Goal: Task Accomplishment & Management: Manage account settings

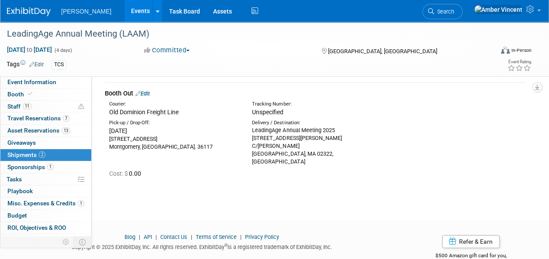
scroll to position [44, 0]
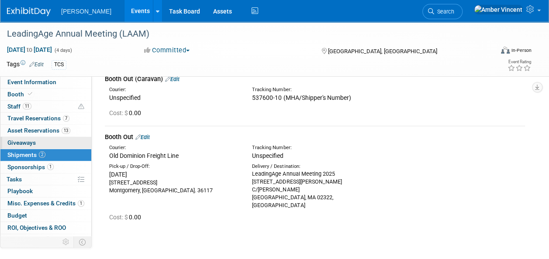
click at [55, 143] on link "0 Giveaways 0" at bounding box center [45, 143] width 91 height 12
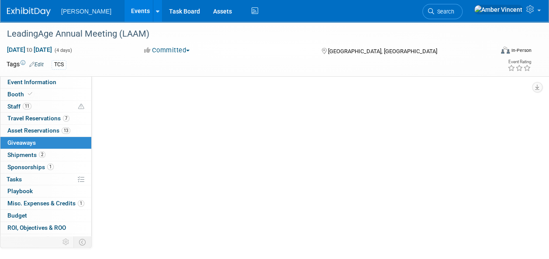
scroll to position [0, 0]
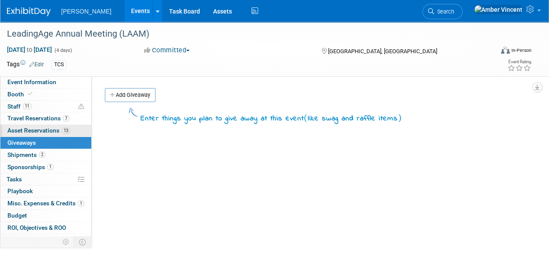
click at [43, 127] on span "Asset Reservations 13" at bounding box center [38, 130] width 63 height 7
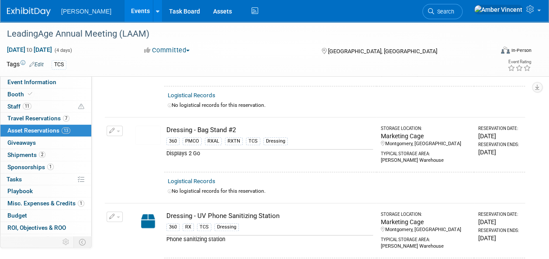
scroll to position [218, 0]
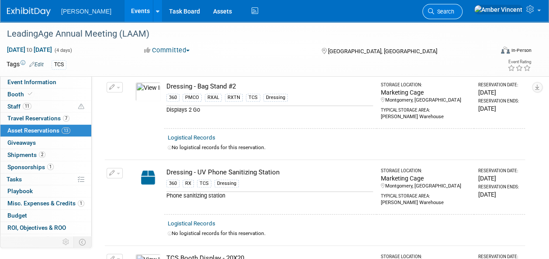
click at [454, 12] on span "Search" at bounding box center [444, 11] width 20 height 7
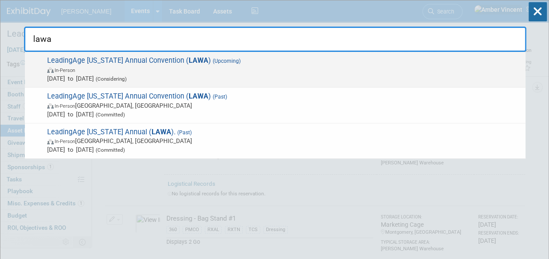
type input "lawa"
click at [139, 75] on span "Jun 22, 2026 to Jun 24, 2026 (Considering)" at bounding box center [284, 78] width 474 height 9
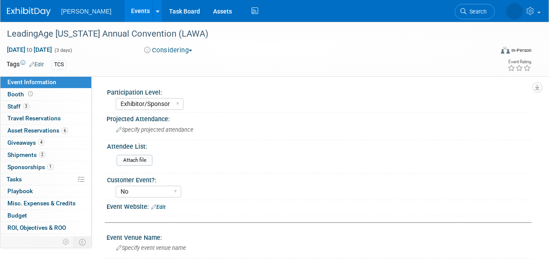
select select "Exhibitor/Sponsor"
select select "No"
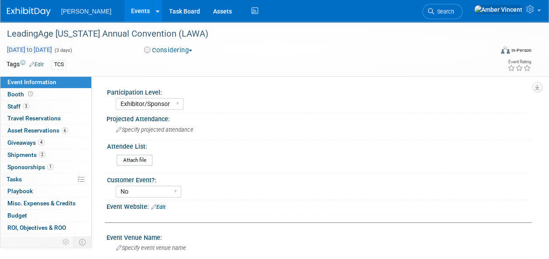
click at [31, 50] on span "Jun 22, 2026 to Jun 24, 2026" at bounding box center [30, 50] width 46 height 8
select select "5"
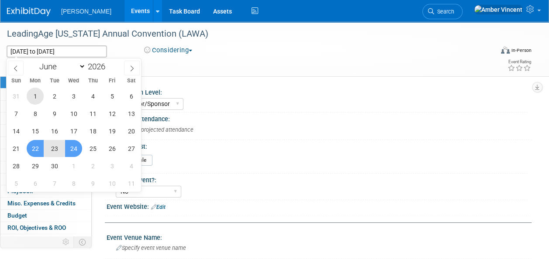
click at [43, 96] on span "1" at bounding box center [35, 96] width 17 height 17
type input "Jun 1, 2026"
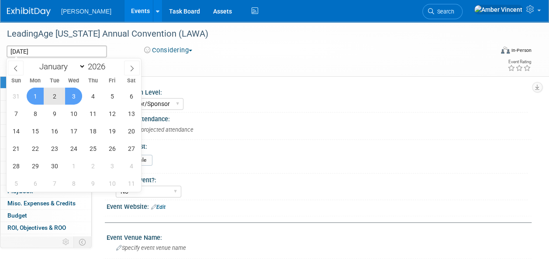
click at [77, 94] on span "3" at bounding box center [73, 96] width 17 height 17
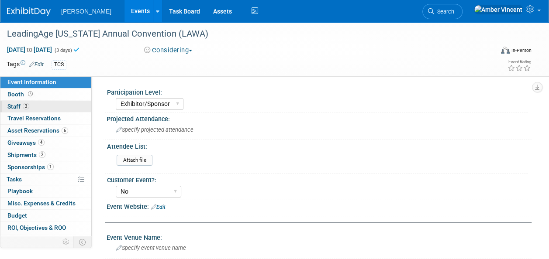
click at [30, 110] on link "3 Staff 3" at bounding box center [45, 107] width 91 height 12
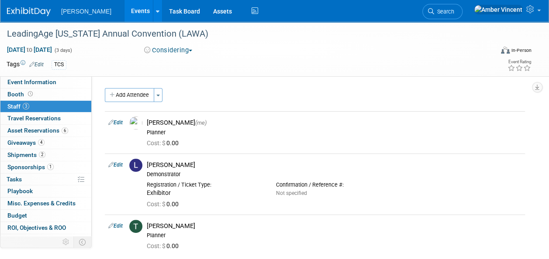
click at [192, 50] on span "button" at bounding box center [190, 51] width 3 height 2
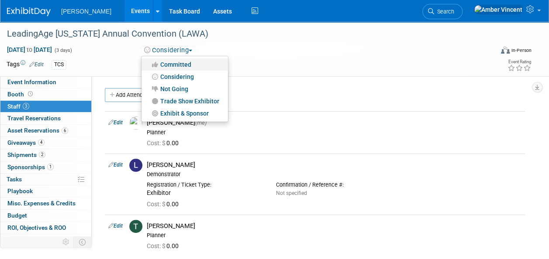
click at [179, 64] on link "Committed" at bounding box center [185, 65] width 86 height 12
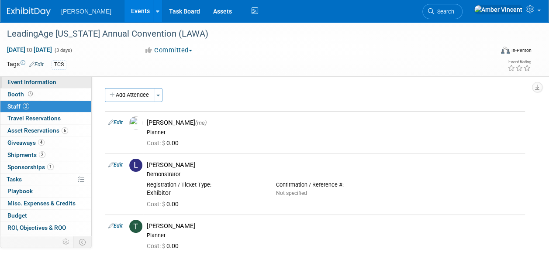
click at [21, 78] on link "Event Information" at bounding box center [45, 82] width 91 height 12
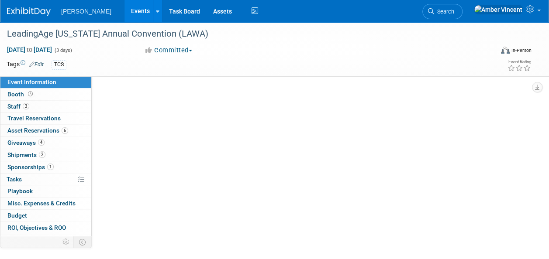
select select "Exhibitor/Sponsor"
select select "No"
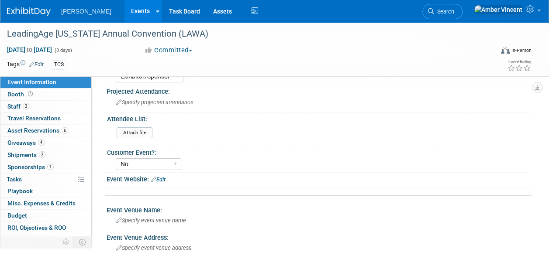
scroll to position [44, 0]
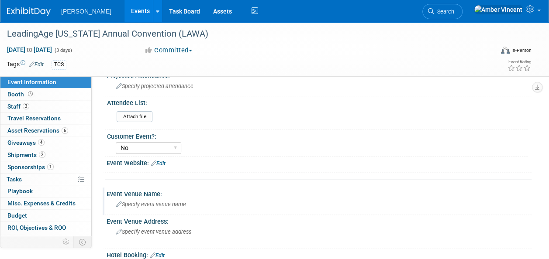
click at [157, 205] on span "Specify event venue name" at bounding box center [151, 204] width 70 height 7
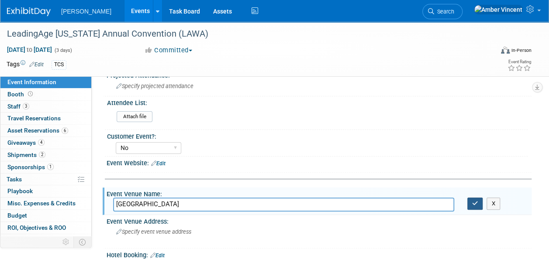
type input "Wenatchee Convention Center"
click at [470, 204] on button "button" at bounding box center [475, 204] width 16 height 12
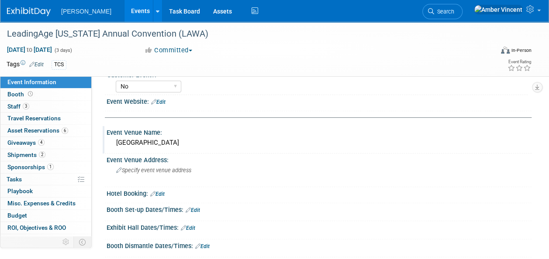
scroll to position [87, 0]
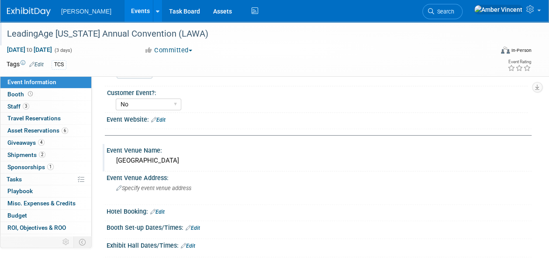
click at [105, 32] on div "LeadingAge Washington Annual Convention (LAWA)" at bounding box center [245, 34] width 483 height 16
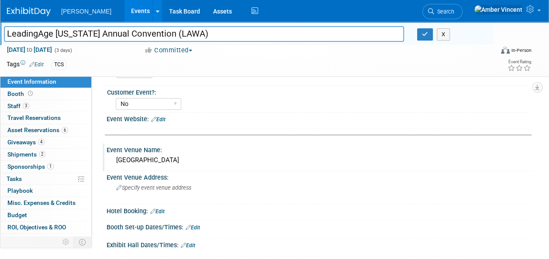
click at [105, 33] on input "LeadingAge Washington Annual Convention (LAWA)" at bounding box center [204, 33] width 400 height 15
type input "LeadingAge [US_STATE] 75th Annual Convention (LAWA)"
click at [421, 37] on button "button" at bounding box center [425, 34] width 16 height 12
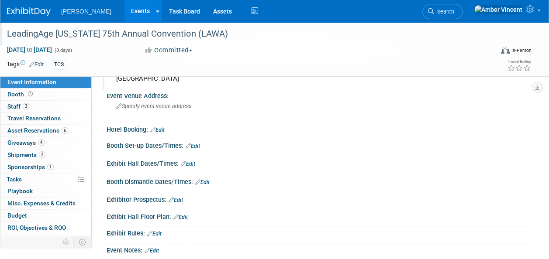
scroll to position [218, 0]
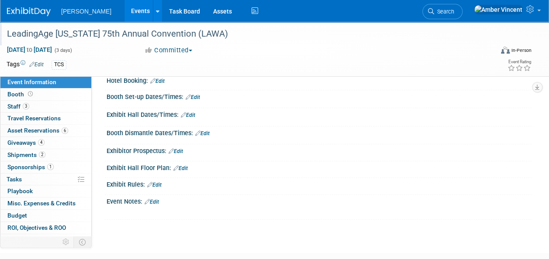
click at [410, 100] on div "Save Changes Cancel" at bounding box center [319, 102] width 425 height 5
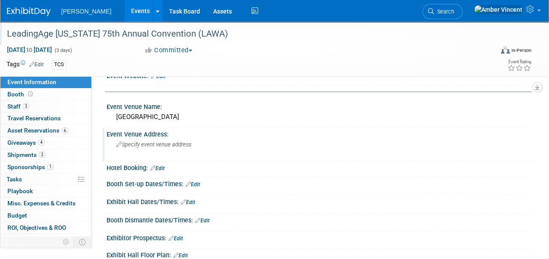
scroll to position [87, 0]
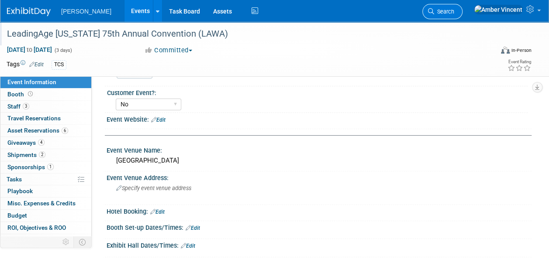
click at [463, 17] on link "Search" at bounding box center [442, 11] width 40 height 15
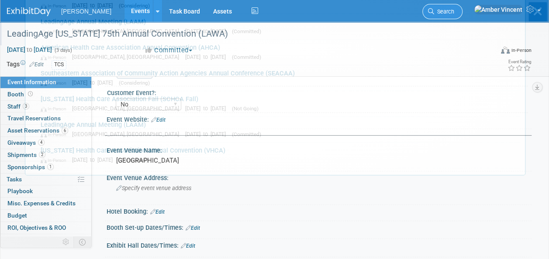
scroll to position [0, 0]
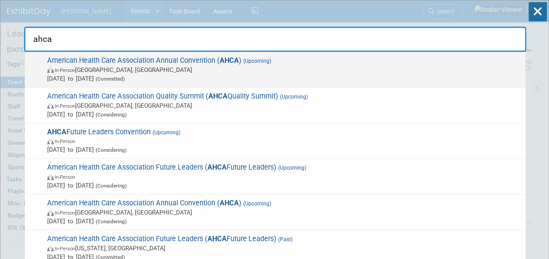
type input "ahca"
click at [183, 64] on span "American Health Care Association Annual Convention ( AHCA ) (Upcoming) In-Perso…" at bounding box center [283, 69] width 477 height 27
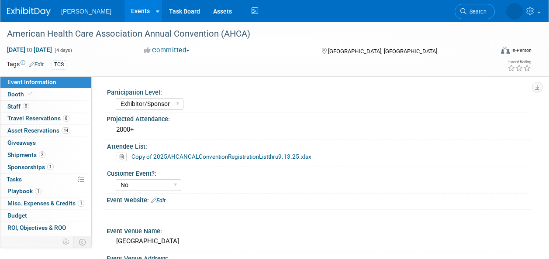
select select "Exhibitor/Sponsor"
select select "No"
click at [17, 91] on span "Booth" at bounding box center [20, 94] width 27 height 7
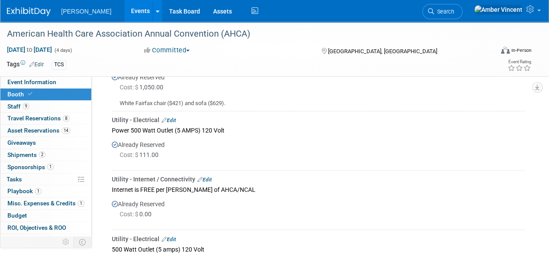
scroll to position [611, 0]
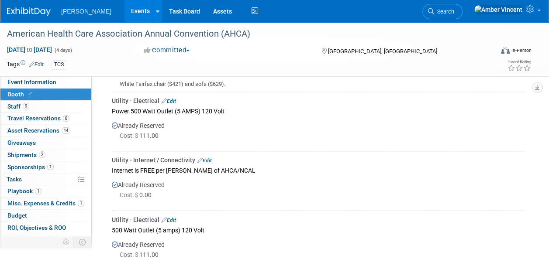
click at [169, 98] on link "Edit" at bounding box center [169, 101] width 14 height 6
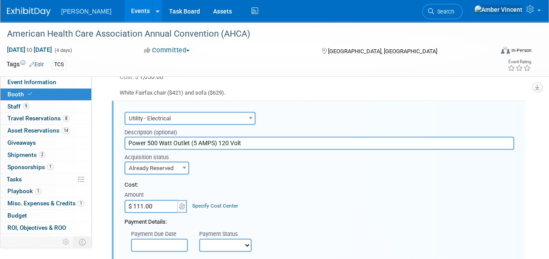
scroll to position [0, 0]
click at [131, 142] on input "Power 500 Watt Outlet (5 AMPS) 120 Volt" at bounding box center [319, 143] width 390 height 13
drag, startPoint x: 245, startPoint y: 142, endPoint x: 211, endPoint y: 143, distance: 35.0
click at [211, 145] on input "Power 500 Watt Outlet (5 AMPS) 120 Volt" at bounding box center [319, 143] width 390 height 13
type input "P"
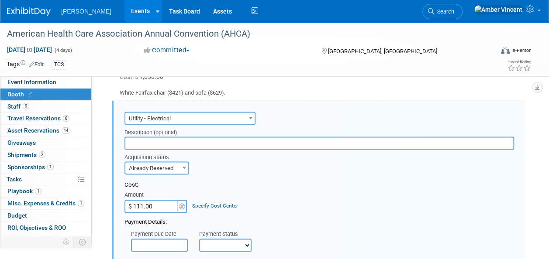
paste input "1000 Watt Outlet (10 AMPS) 120 Volt Requested per Amber to match fp provided"
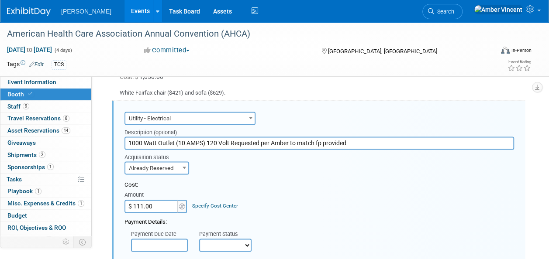
type input "1000 Watt Outlet (10 AMPS) 120 Volt Requested per Amber to match fp provided"
click at [154, 197] on div "Amount" at bounding box center [155, 195] width 63 height 9
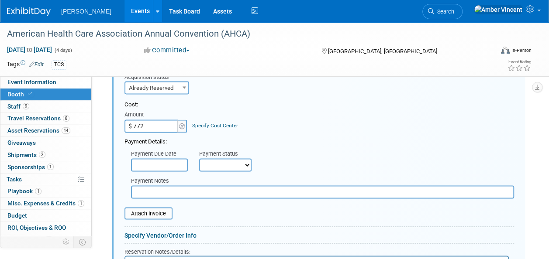
scroll to position [690, 0]
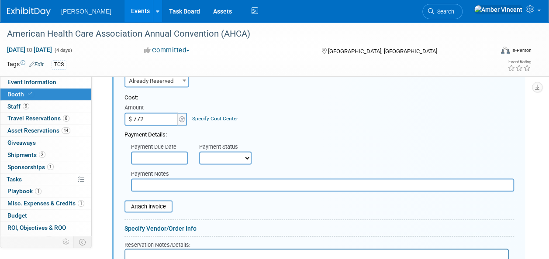
type input "$ 772.00"
click at [175, 155] on input "text" at bounding box center [159, 158] width 57 height 13
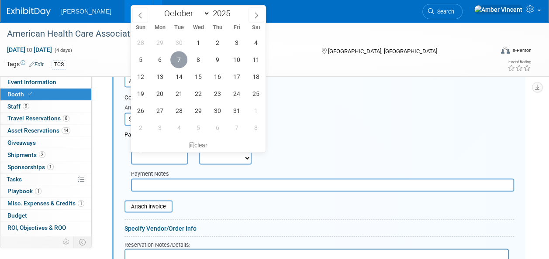
click at [185, 61] on span "7" at bounding box center [178, 59] width 17 height 17
type input "Oct 7, 2025"
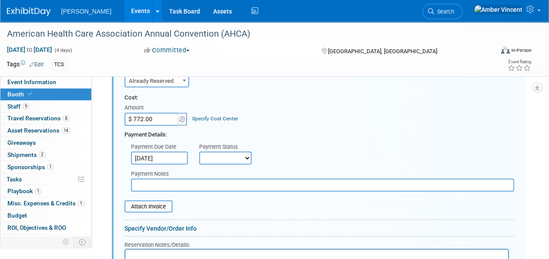
click at [229, 186] on input "text" at bounding box center [322, 185] width 383 height 13
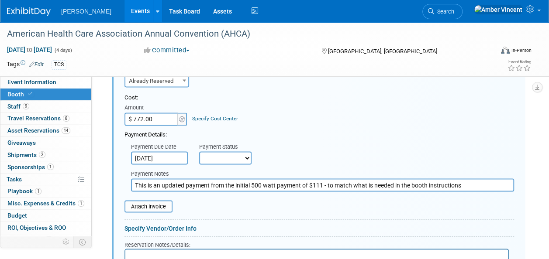
type input "This is an updated payment from the initial 500 watt payment of $111 - to match…"
click at [249, 154] on select "Not Paid Yet Partially Paid Paid in Full" at bounding box center [225, 158] width 52 height 13
select select "1"
click at [199, 152] on select "Not Paid Yet Partially Paid Paid in Full" at bounding box center [225, 158] width 52 height 13
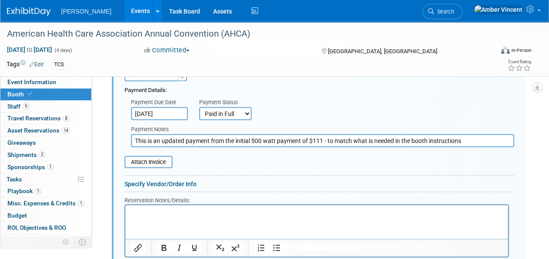
scroll to position [734, 0]
drag, startPoint x: 468, startPoint y: 137, endPoint x: 132, endPoint y: 137, distance: 335.9
click at [132, 137] on input "This is an updated payment from the initial 500 watt payment of $111 - to match…" at bounding box center [322, 141] width 383 height 13
click at [313, 157] on table "Attach Invoice" at bounding box center [319, 163] width 390 height 12
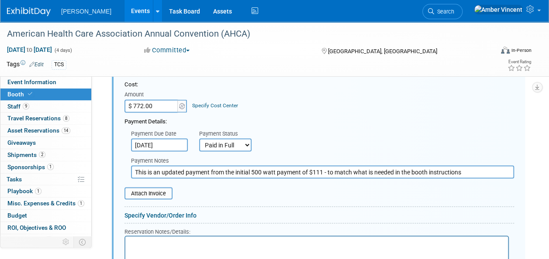
scroll to position [690, 0]
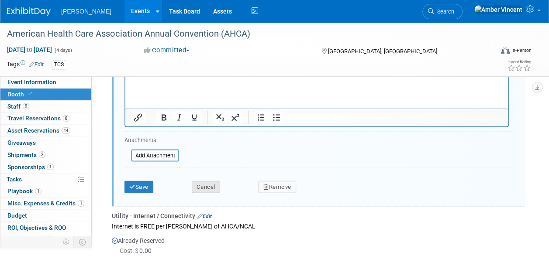
click at [216, 186] on button "Cancel" at bounding box center [206, 187] width 28 height 12
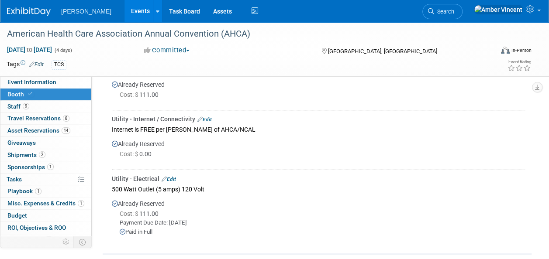
scroll to position [696, 0]
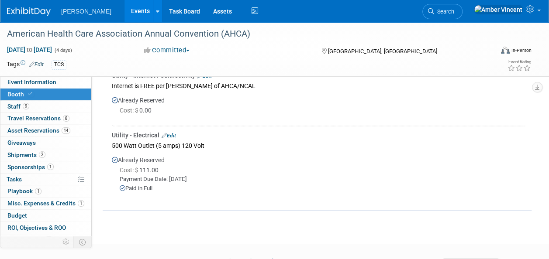
click at [169, 132] on link "Edit" at bounding box center [169, 135] width 14 height 6
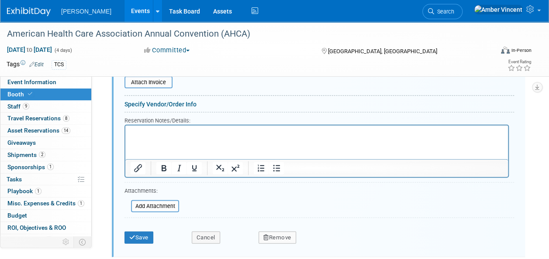
scroll to position [940, 0]
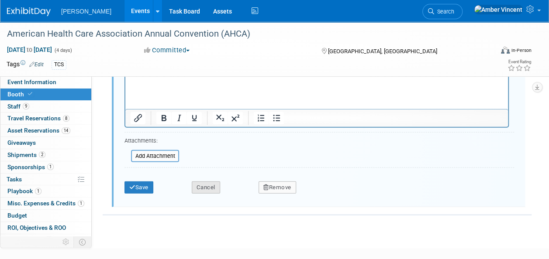
click at [203, 188] on button "Cancel" at bounding box center [206, 188] width 28 height 12
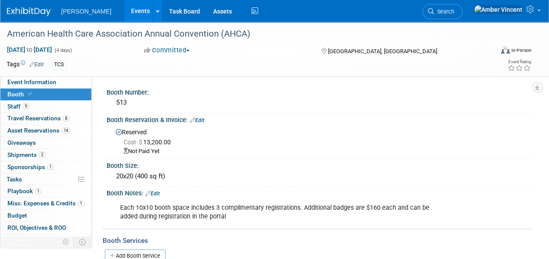
scroll to position [44, 0]
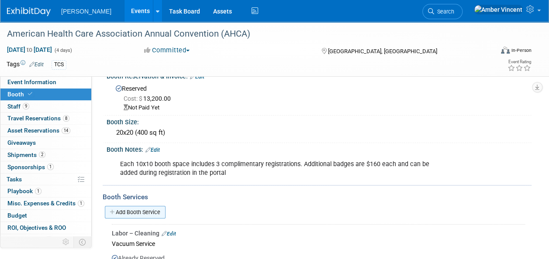
click at [147, 214] on link "Add Booth Service" at bounding box center [135, 212] width 61 height 13
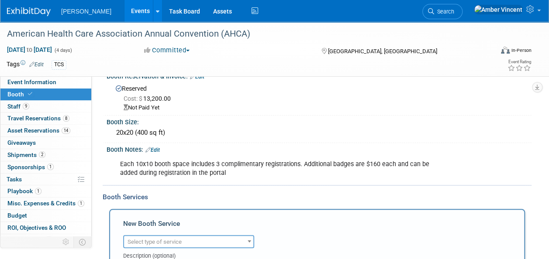
scroll to position [0, 0]
click at [193, 241] on span "Select type of service" at bounding box center [188, 242] width 129 height 12
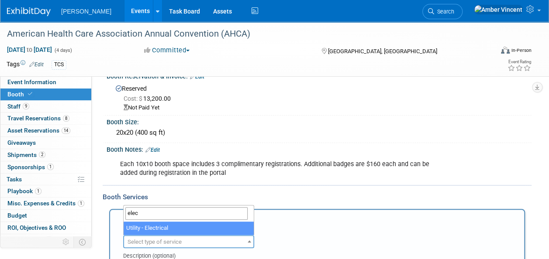
type input "elec"
select select "8"
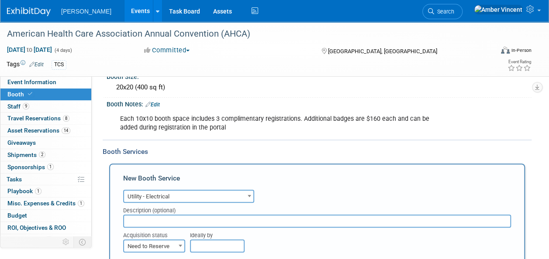
scroll to position [131, 0]
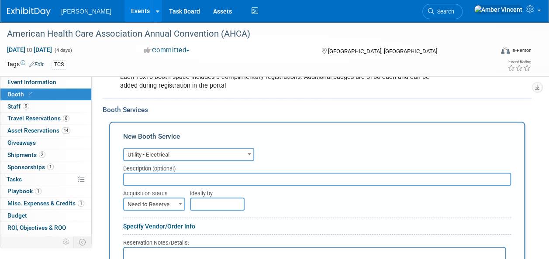
click at [197, 178] on input "text" at bounding box center [317, 179] width 388 height 13
drag, startPoint x: 197, startPoint y: 178, endPoint x: 179, endPoint y: 234, distance: 59.0
click at [179, 235] on div at bounding box center [317, 237] width 388 height 4
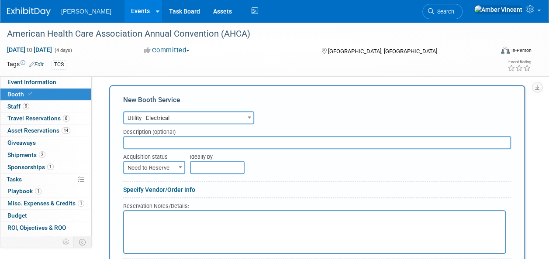
scroll to position [218, 0]
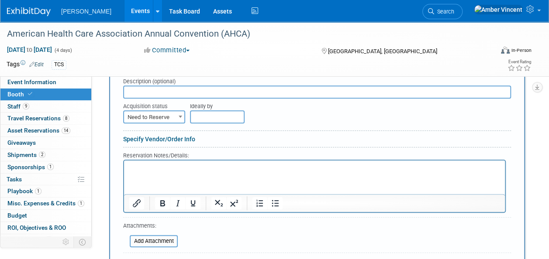
click at [177, 168] on p "Rich Text Area. Press ALT-0 for help." at bounding box center [314, 168] width 371 height 8
drag, startPoint x: 53, startPoint y: 7, endPoint x: 154, endPoint y: 87, distance: 128.7
click at [154, 87] on input "text" at bounding box center [317, 92] width 388 height 13
paste input "This is an updated payment from the initial 500 watt payment of $111 - to match…"
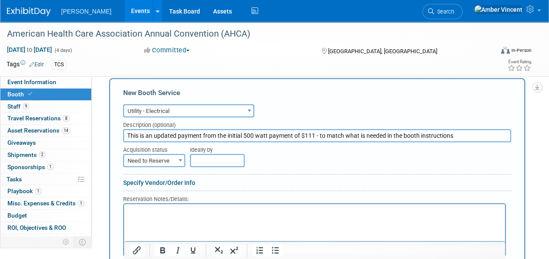
scroll to position [131, 0]
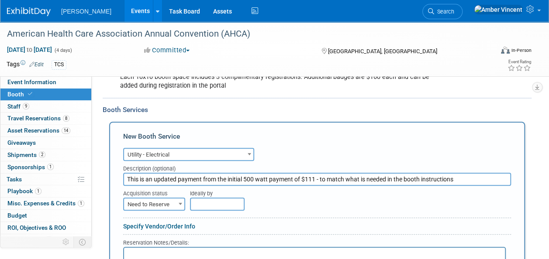
type input "This is an updated payment from the initial 500 watt payment of $111 - to match…"
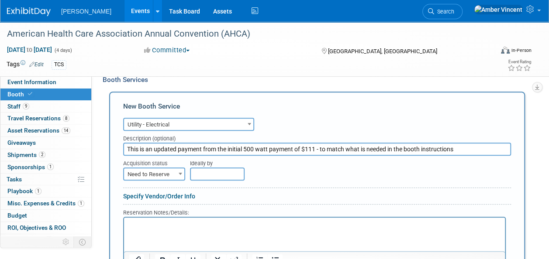
scroll to position [175, 0]
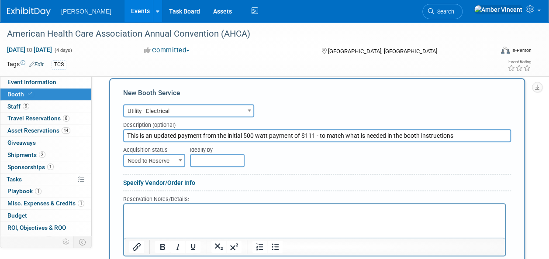
click at [225, 214] on p "Rich Text Area. Press ALT-0 for help." at bounding box center [314, 212] width 371 height 8
paste body "Rich Text Area. Press ALT-0 for help."
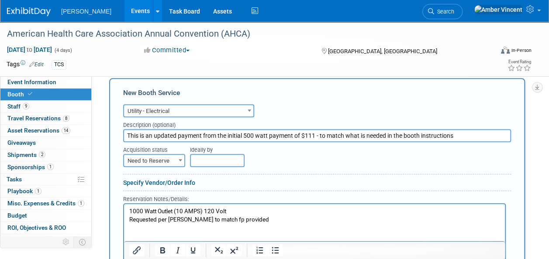
drag, startPoint x: 419, startPoint y: 125, endPoint x: 105, endPoint y: 143, distance: 315.0
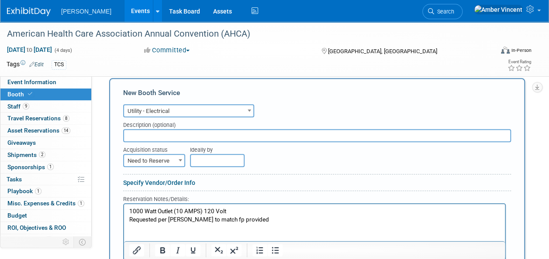
click at [160, 224] on html "1000 Watt Outlet (10 AMPS) 120 Volt Requested per Amber to match fp provided" at bounding box center [314, 214] width 381 height 20
click at [259, 221] on p "1000 Watt Outlet (10 AMPS) 120 Volt Requested per Amber to match fp provided" at bounding box center [314, 216] width 371 height 16
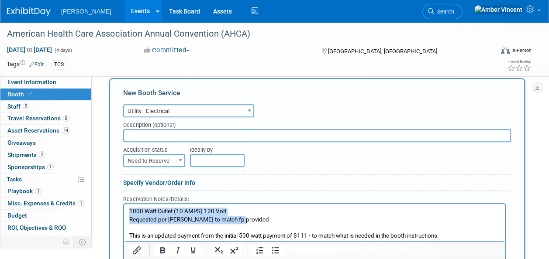
drag, startPoint x: 242, startPoint y: 220, endPoint x: 110, endPoint y: 203, distance: 133.9
click at [124, 204] on html "1000 Watt Outlet (10 AMPS) 120 Volt Requested per Amber to match fp provided Th…" at bounding box center [314, 222] width 381 height 36
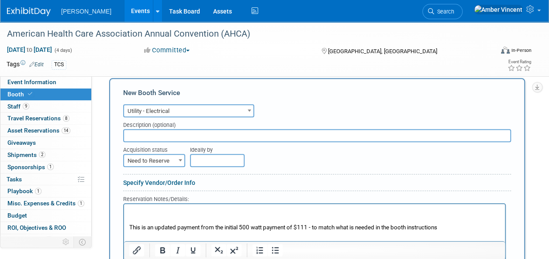
click at [154, 133] on input "text" at bounding box center [317, 135] width 388 height 13
drag, startPoint x: 348, startPoint y: 136, endPoint x: 229, endPoint y: 134, distance: 119.3
click at [229, 134] on input "1000 Watt Outlet (10 AMPS) 120 Volt Requested per Amber to match fp provided" at bounding box center [317, 135] width 388 height 13
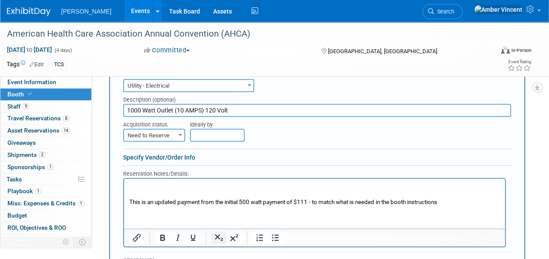
scroll to position [218, 0]
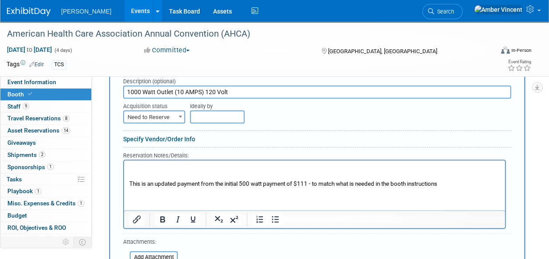
type input "1000 Watt Outlet (10 AMPS) 120 Volt"
click at [129, 183] on p "This is an updated payment from the initial 500 watt payment of $111 - to match…" at bounding box center [314, 184] width 371 height 8
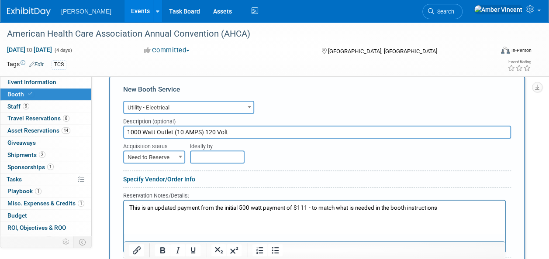
scroll to position [131, 0]
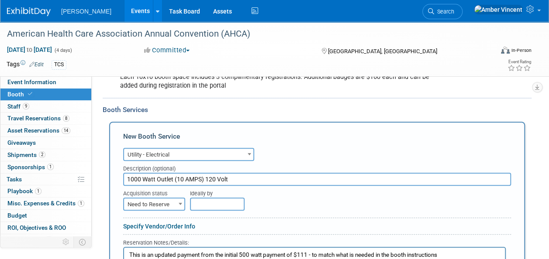
click at [168, 199] on span "Need to Reserve" at bounding box center [154, 205] width 60 height 12
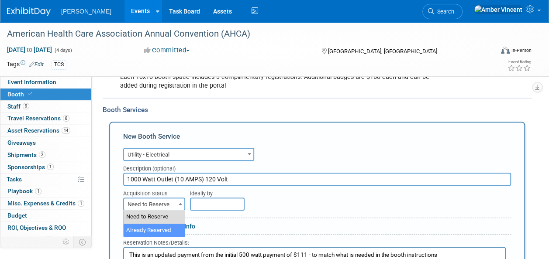
select select "2"
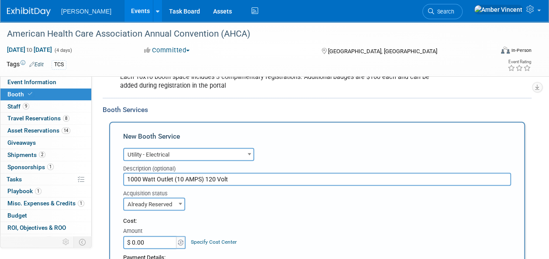
click at [146, 239] on input "$ 0.00" at bounding box center [150, 242] width 55 height 13
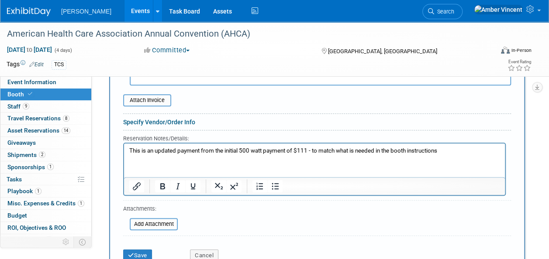
scroll to position [349, 0]
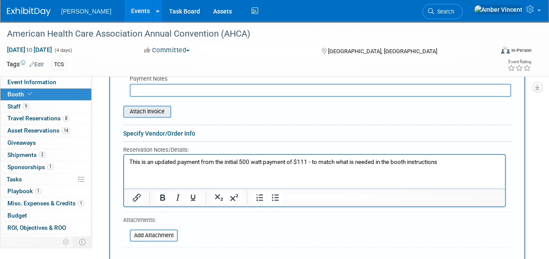
type input "$ 772.00"
click at [161, 109] on input "file" at bounding box center [118, 112] width 104 height 10
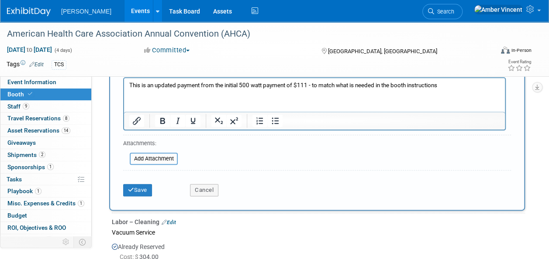
scroll to position [480, 0]
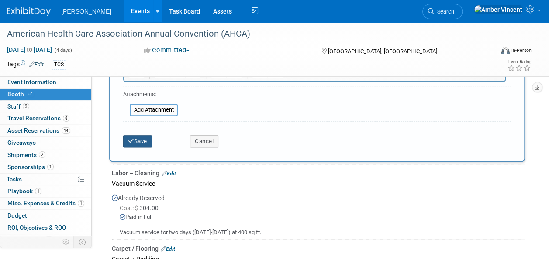
click at [132, 136] on button "Save" at bounding box center [137, 141] width 29 height 12
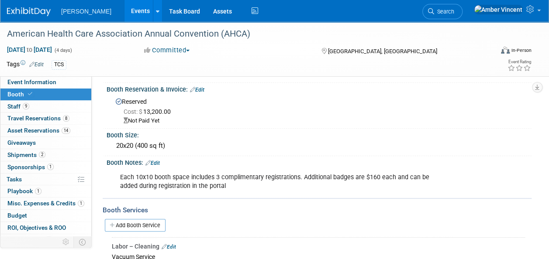
scroll to position [0, 0]
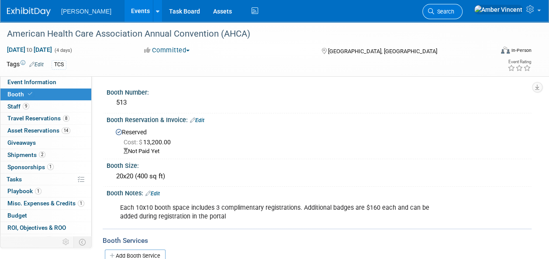
click at [463, 15] on link "Search" at bounding box center [442, 11] width 40 height 15
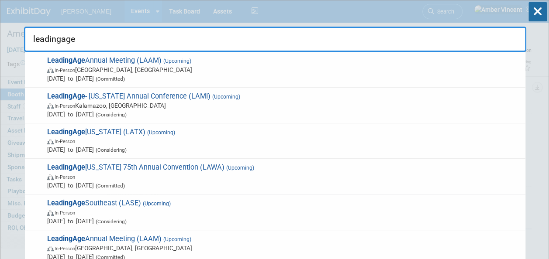
type input "leadingage"
click at [231, 59] on span "LeadingAge Annual Meeting (LAAM) (Upcoming) In-Person Boston, MA Nov 2, 2025 to…" at bounding box center [283, 69] width 477 height 27
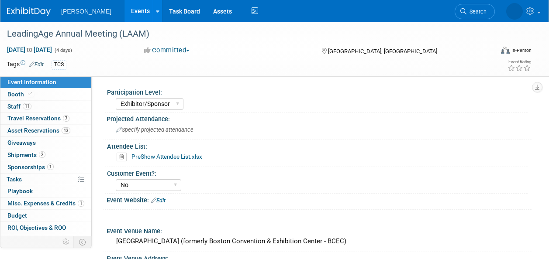
select select "Exhibitor/Sponsor"
select select "No"
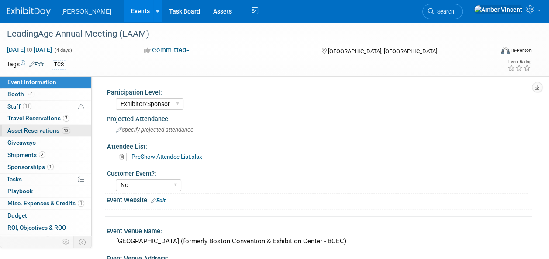
click at [45, 130] on span "Asset Reservations 13" at bounding box center [38, 130] width 63 height 7
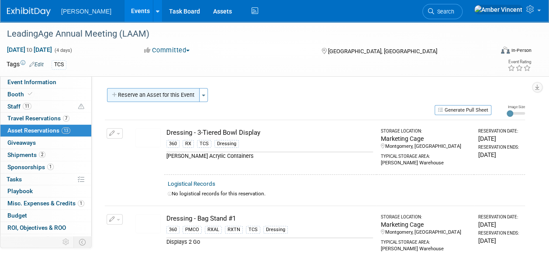
click at [185, 98] on button "Reserve an Asset for this Event" at bounding box center [153, 95] width 93 height 14
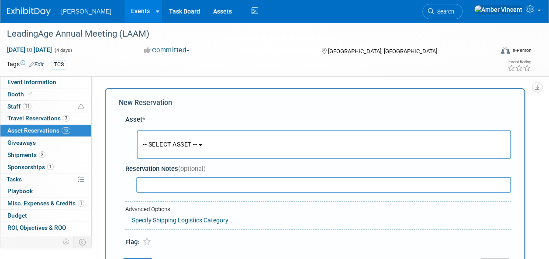
scroll to position [8, 0]
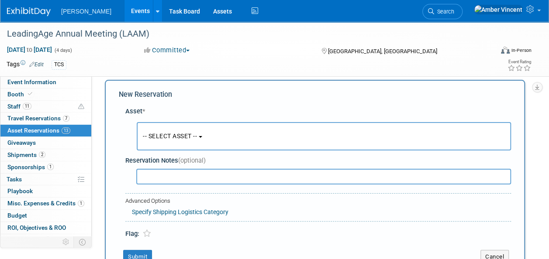
click at [187, 138] on span "-- SELECT ASSET --" at bounding box center [170, 136] width 54 height 7
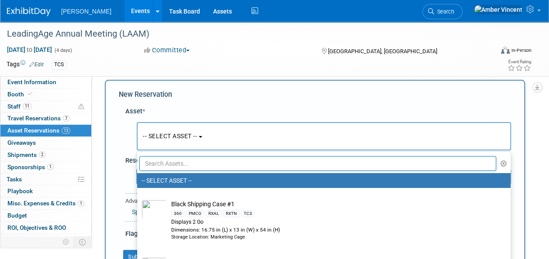
click at [176, 162] on input "text" at bounding box center [317, 163] width 357 height 15
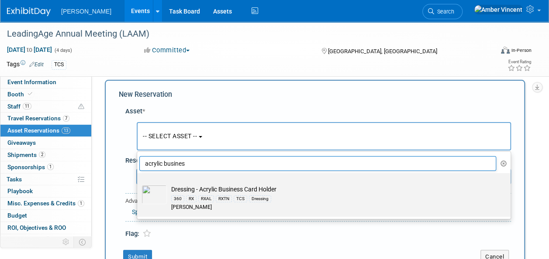
type input "acrylic busines"
click at [209, 200] on div "RXAL" at bounding box center [206, 199] width 16 height 7
click at [138, 184] on input "Dressing - Acrylic Business Card Holder 360 RX RXAL RXTN TCS Dressing Azar" at bounding box center [136, 181] width 6 height 6
select select "10723995"
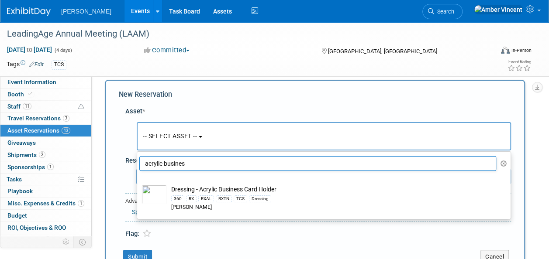
select select "10"
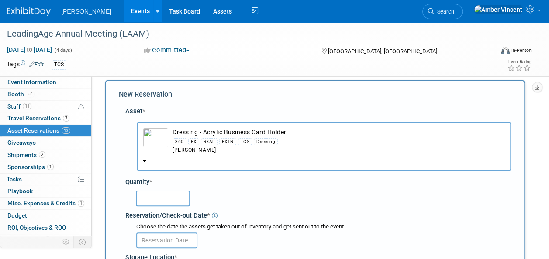
click at [170, 196] on input "text" at bounding box center [163, 199] width 54 height 16
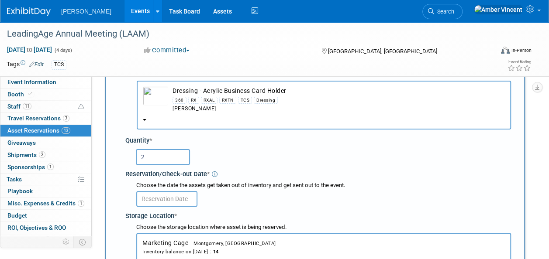
scroll to position [96, 0]
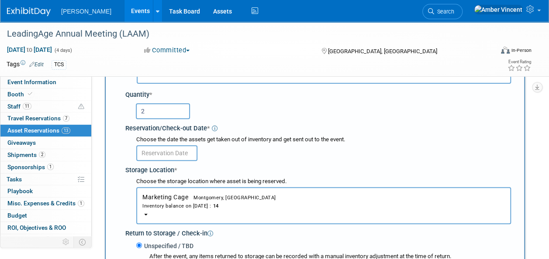
type input "2"
click at [184, 155] on input "text" at bounding box center [166, 153] width 61 height 16
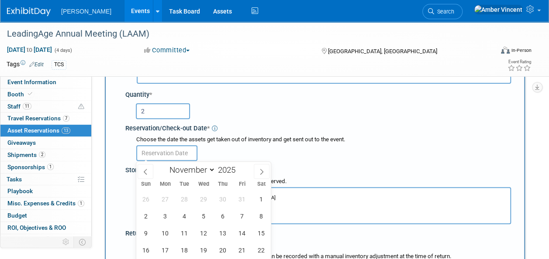
scroll to position [139, 0]
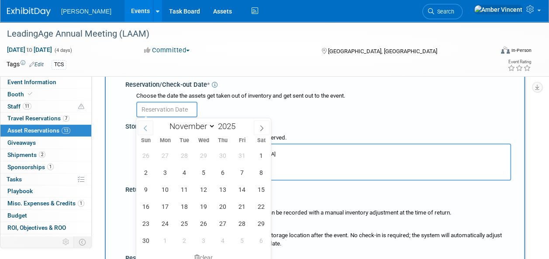
click at [145, 132] on span at bounding box center [146, 128] width 16 height 15
select select "9"
click at [207, 221] on span "29" at bounding box center [203, 223] width 17 height 17
type input "Oct 29, 2025"
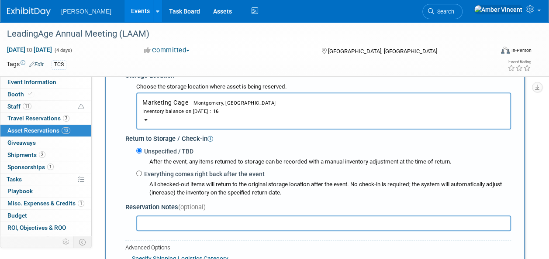
scroll to position [227, 0]
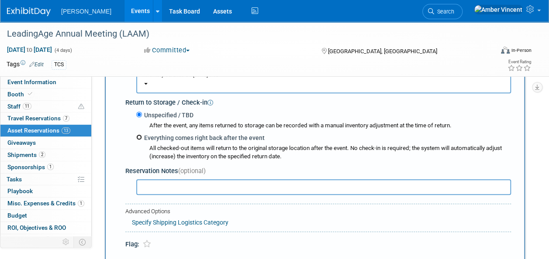
click at [138, 138] on input "Everything comes right back after the event" at bounding box center [139, 138] width 6 height 6
radio input "true"
select select "10"
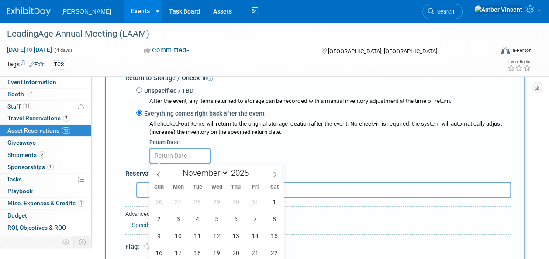
scroll to position [270, 0]
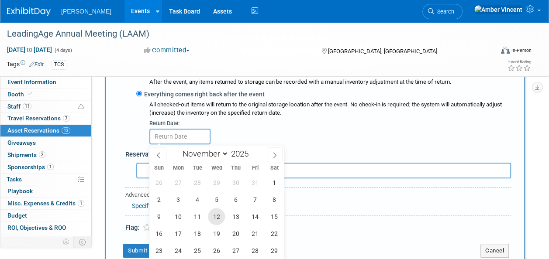
click at [213, 214] on span "12" at bounding box center [216, 216] width 17 height 17
type input "Nov 12, 2025"
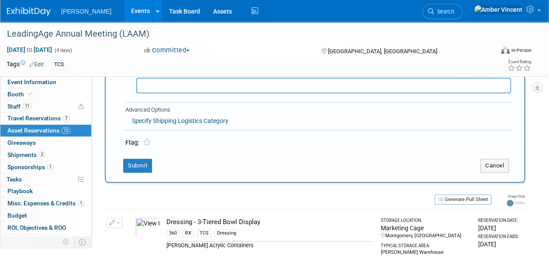
scroll to position [358, 0]
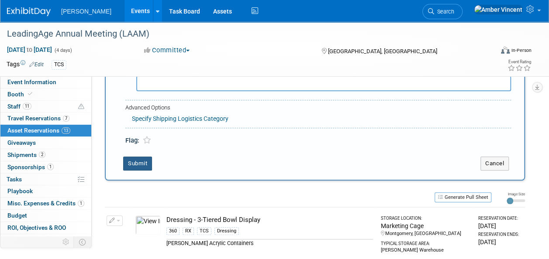
click at [141, 166] on button "Submit" at bounding box center [137, 164] width 29 height 14
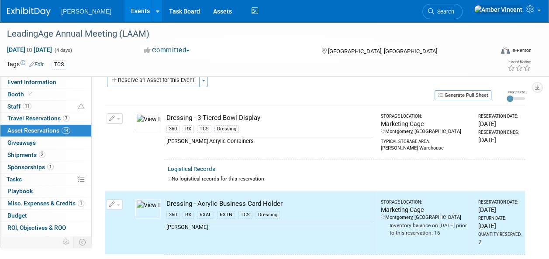
scroll to position [0, 0]
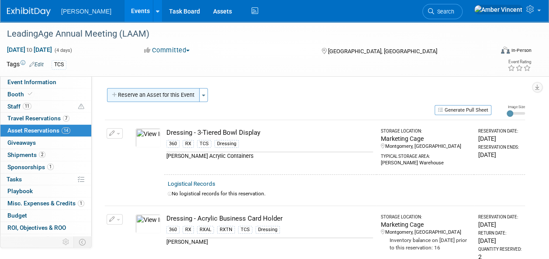
click at [185, 100] on button "Reserve an Asset for this Event" at bounding box center [153, 95] width 93 height 14
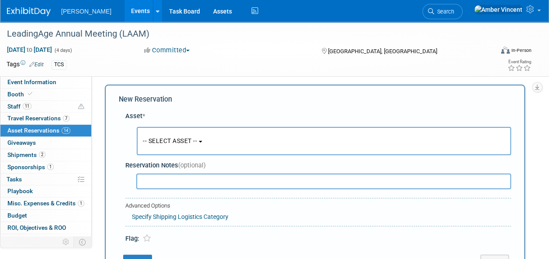
scroll to position [8, 0]
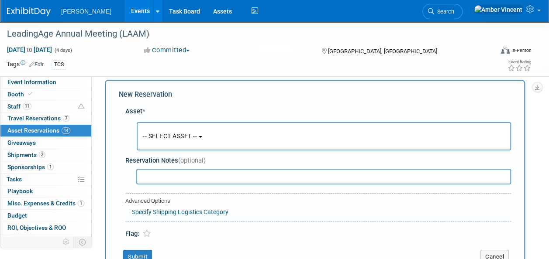
drag, startPoint x: 185, startPoint y: 128, endPoint x: 183, endPoint y: 143, distance: 15.9
click at [185, 128] on button "-- SELECT ASSET --" at bounding box center [324, 136] width 374 height 28
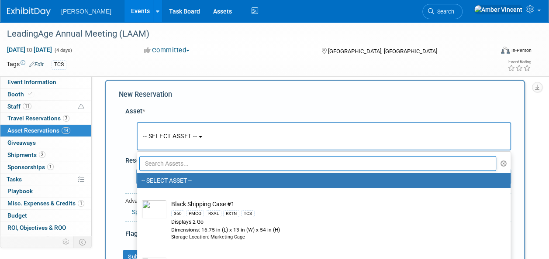
click at [180, 166] on input "text" at bounding box center [317, 163] width 357 height 15
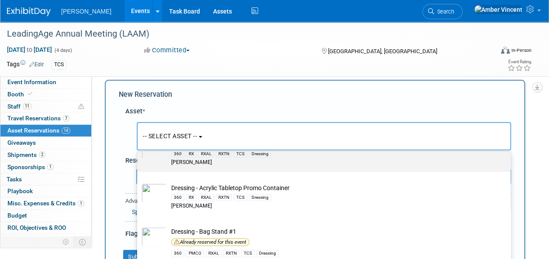
scroll to position [175, 0]
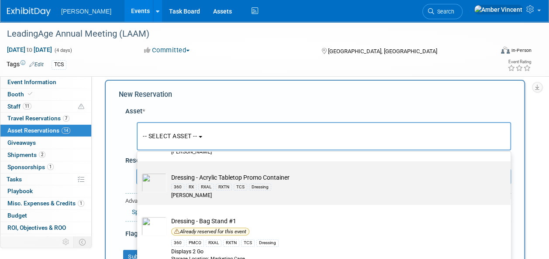
type input "dressing"
click at [208, 169] on label "Dressing - Acrylic Tabletop Promo Container 360 RX RXAL RXTN TCS Dressing Azar" at bounding box center [322, 183] width 360 height 40
click at [138, 169] on input "Dressing - Acrylic Tabletop Promo Container 360 RX RXAL RXTN TCS Dressing Azar" at bounding box center [136, 169] width 6 height 6
select select "10724000"
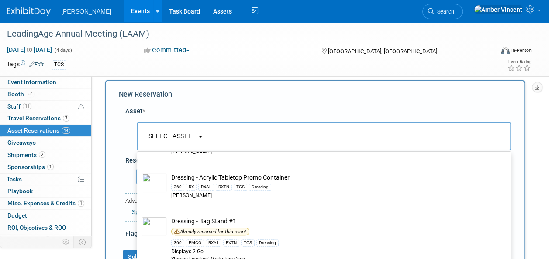
select select "10"
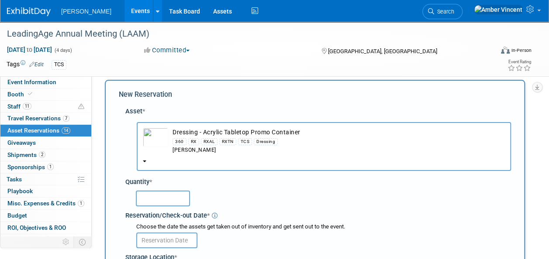
click at [169, 195] on input "text" at bounding box center [163, 199] width 54 height 16
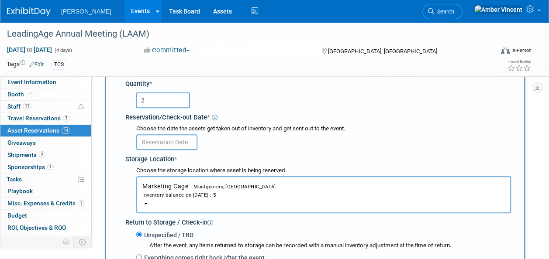
scroll to position [96, 0]
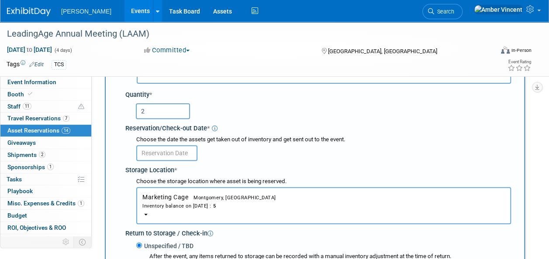
type input "2"
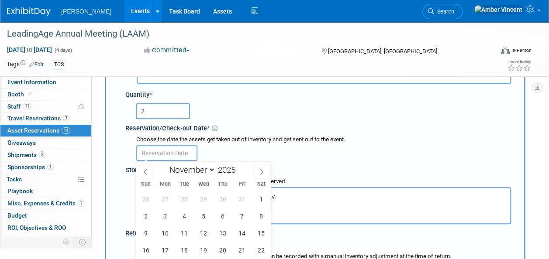
click at [159, 152] on input "text" at bounding box center [166, 153] width 61 height 16
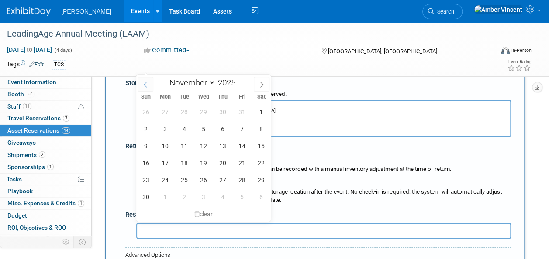
click at [149, 90] on span at bounding box center [146, 84] width 16 height 15
select select "9"
click at [203, 176] on span "29" at bounding box center [203, 180] width 17 height 17
type input "Oct 29, 2025"
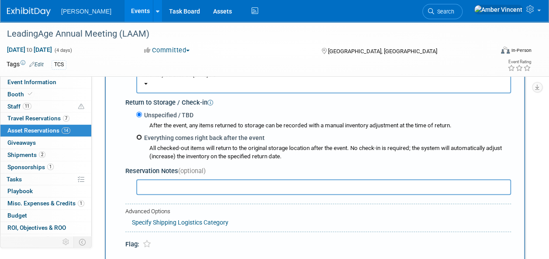
click at [140, 135] on input "Everything comes right back after the event" at bounding box center [139, 138] width 6 height 6
radio input "true"
select select "10"
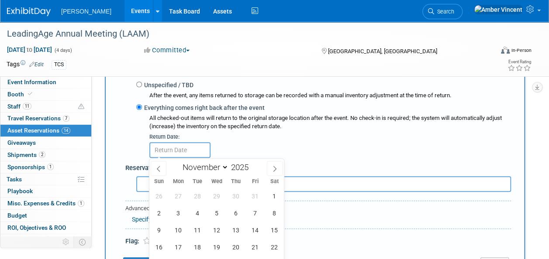
scroll to position [270, 0]
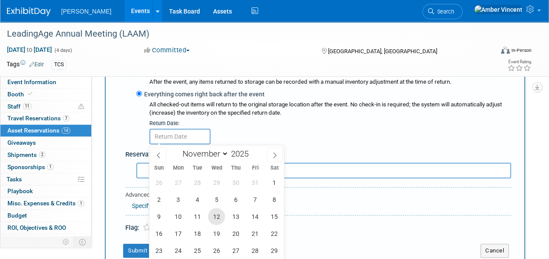
click at [214, 215] on span "12" at bounding box center [216, 216] width 17 height 17
type input "Nov 12, 2025"
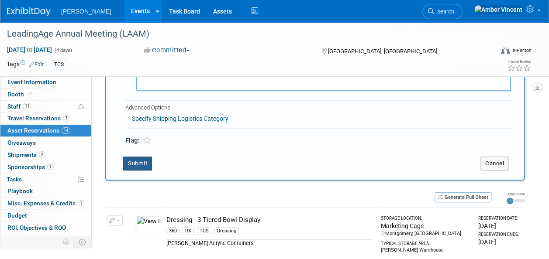
click at [150, 165] on button "Submit" at bounding box center [137, 164] width 29 height 14
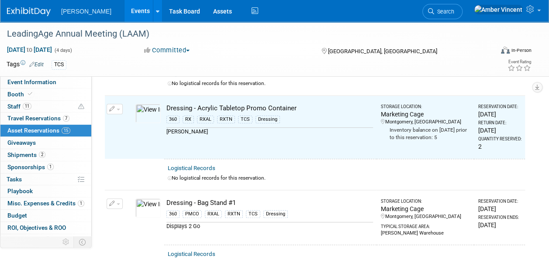
scroll to position [190, 0]
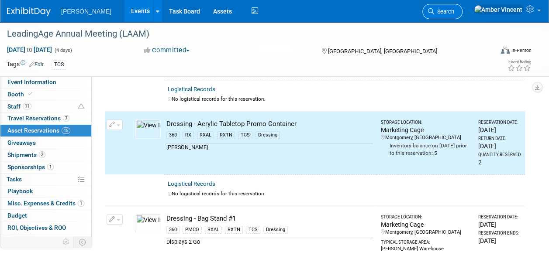
click at [463, 15] on link "Search" at bounding box center [442, 11] width 40 height 15
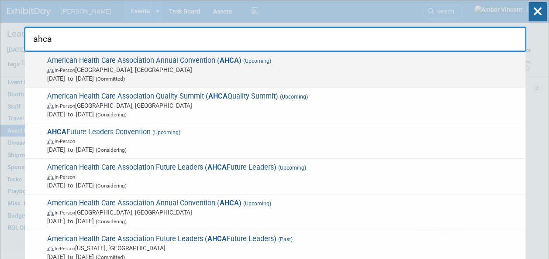
type input "ahca"
click at [183, 66] on span "In-Person Las Vegas, NV" at bounding box center [284, 70] width 474 height 9
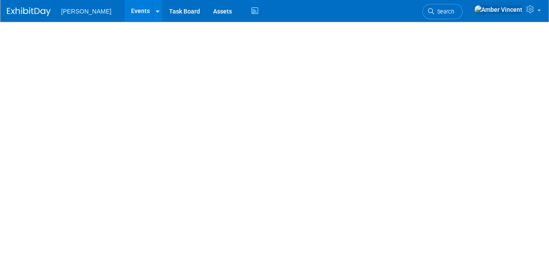
select select "Exhibitor/Sponsor"
select select "No"
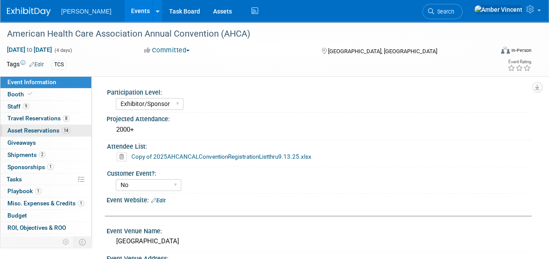
click at [47, 134] on span "Asset Reservations 14" at bounding box center [38, 130] width 63 height 7
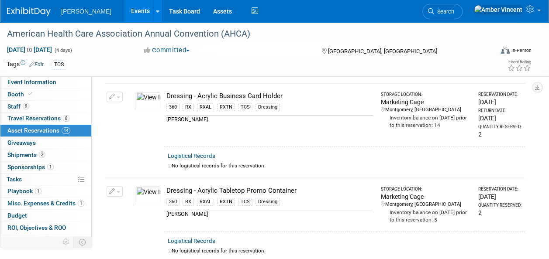
scroll to position [131, 0]
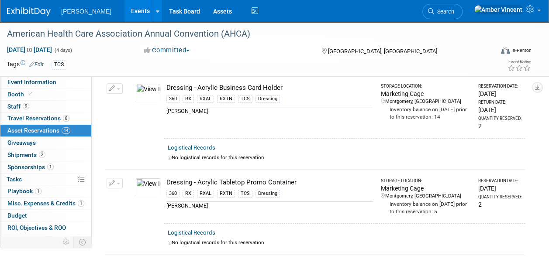
click at [110, 181] on icon "button" at bounding box center [112, 184] width 6 height 6
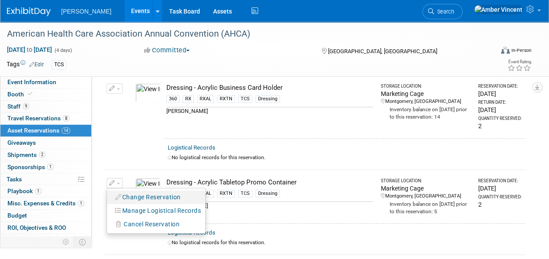
click at [135, 194] on button "Change Reservation" at bounding box center [148, 198] width 74 height 12
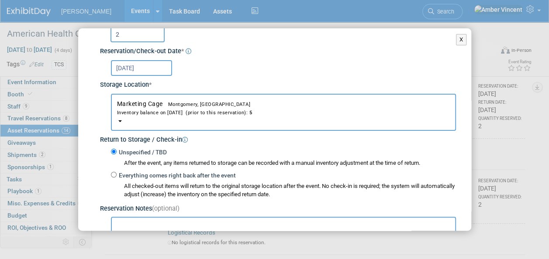
scroll to position [87, 0]
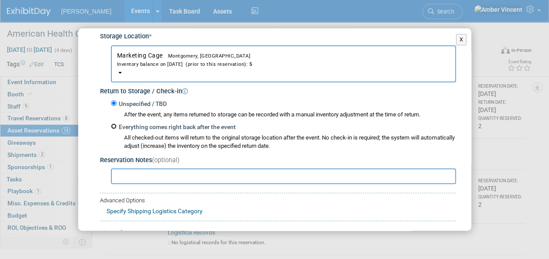
click at [113, 128] on input "Everything comes right back after the event" at bounding box center [114, 127] width 6 height 6
radio input "true"
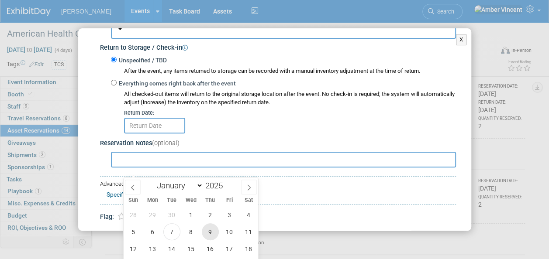
scroll to position [175, 0]
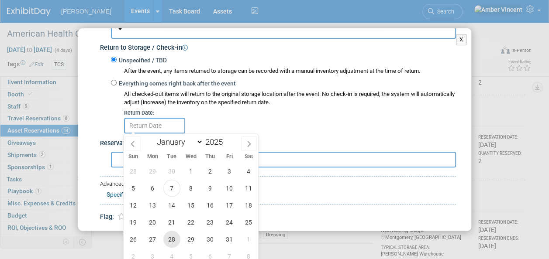
click at [174, 235] on span "28" at bounding box center [171, 239] width 17 height 17
type input "[DATE]"
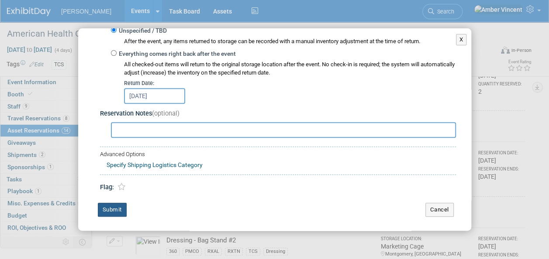
scroll to position [262, 0]
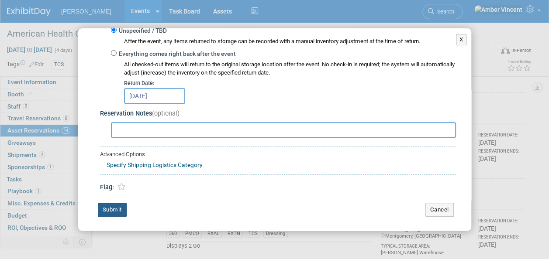
click at [117, 205] on button "Submit" at bounding box center [112, 210] width 29 height 14
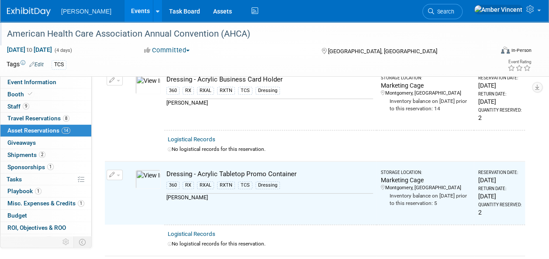
scroll to position [131, 0]
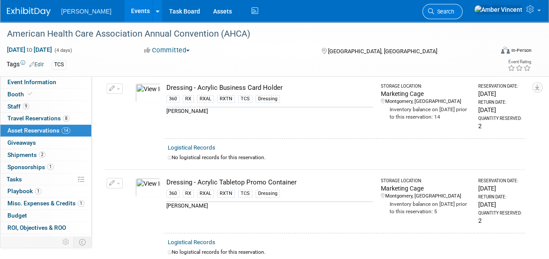
click at [454, 14] on span "Search" at bounding box center [444, 11] width 20 height 7
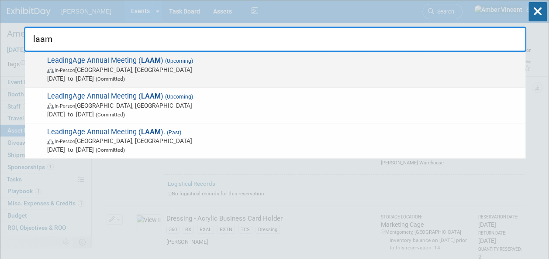
type input "laam"
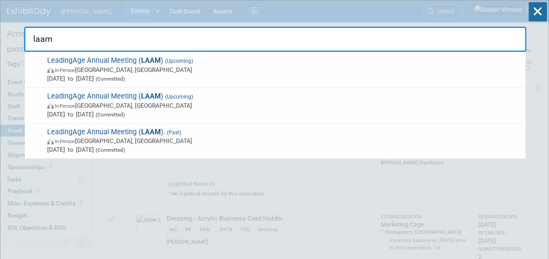
click at [331, 67] on span "In-Person Boston, MA" at bounding box center [284, 70] width 474 height 9
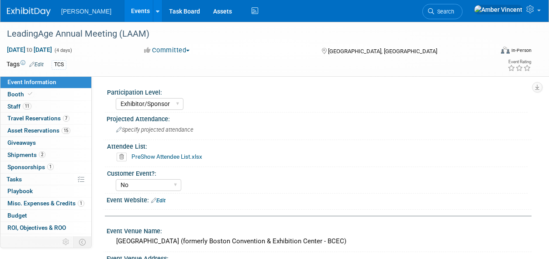
select select "Exhibitor/Sponsor"
select select "No"
